Goal: Task Accomplishment & Management: Manage account settings

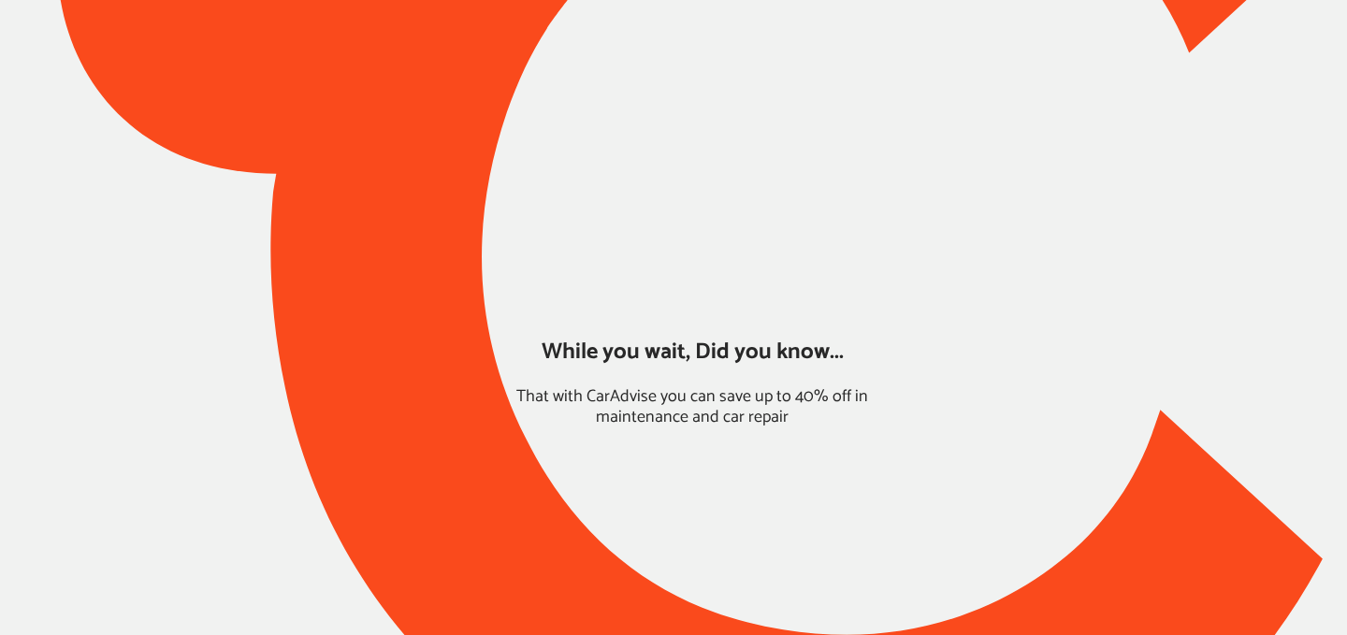
type input "*****"
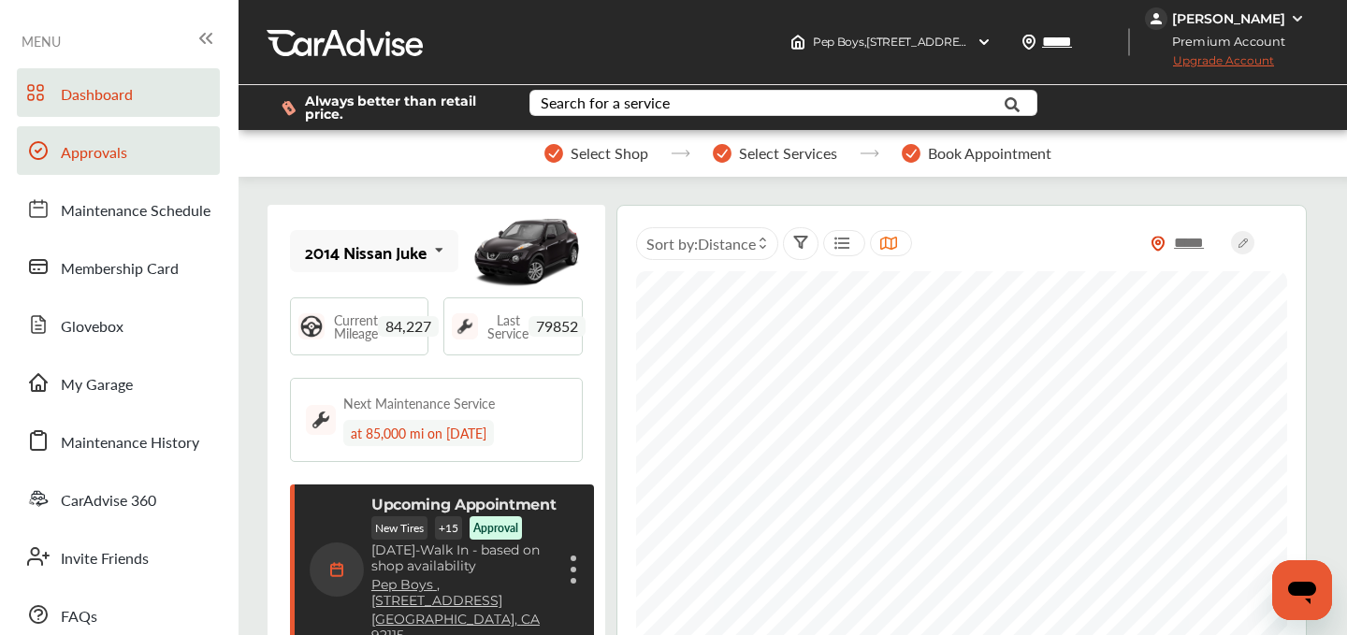
click at [104, 167] on link "Approvals" at bounding box center [118, 150] width 203 height 49
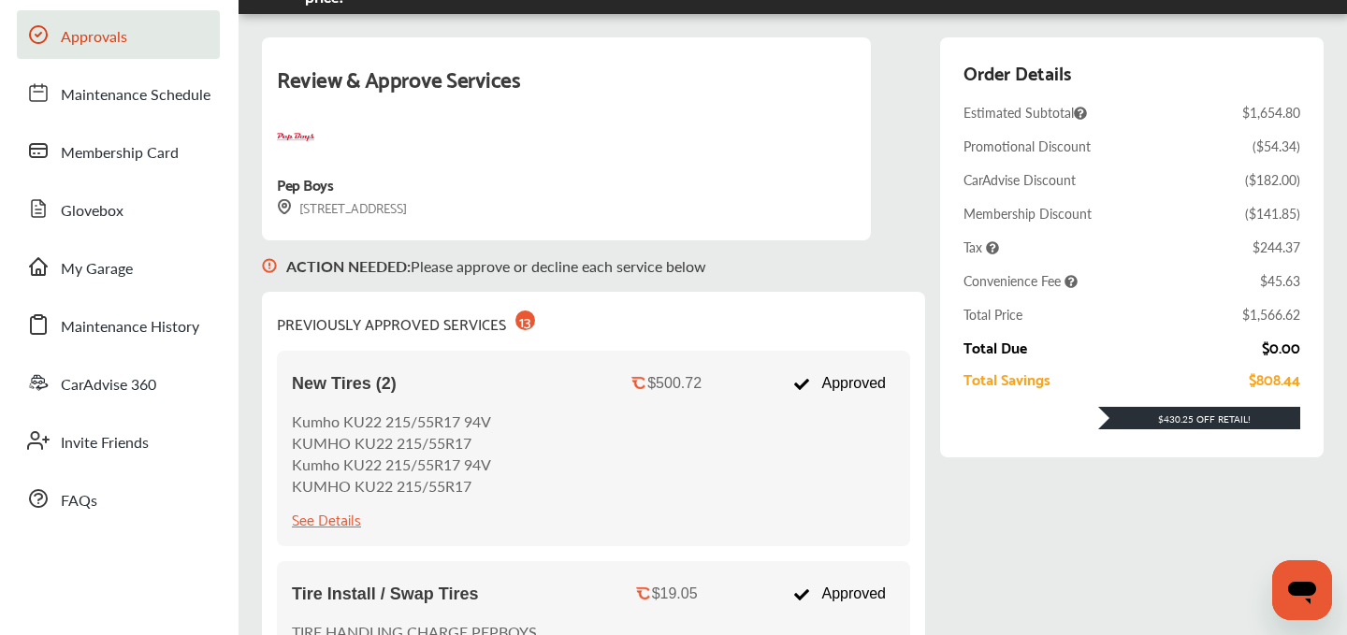
scroll to position [112, 0]
